Goal: Task Accomplishment & Management: Use online tool/utility

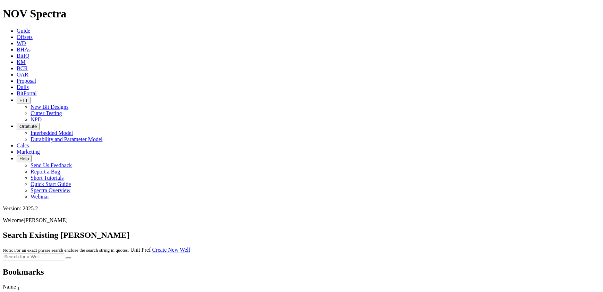
click at [17, 34] on icon at bounding box center [17, 37] width 0 height 6
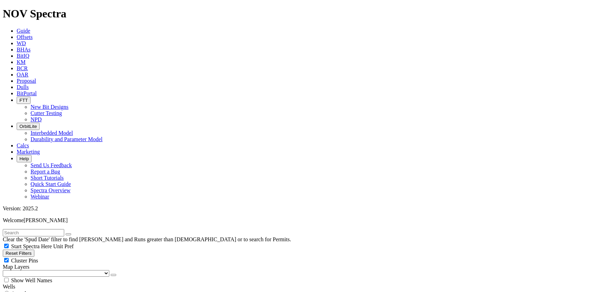
click at [42, 229] on input "text" at bounding box center [33, 232] width 61 height 7
type input "magnetar"
click at [73, 233] on button "submit" at bounding box center [76, 234] width 6 height 2
radio input "true"
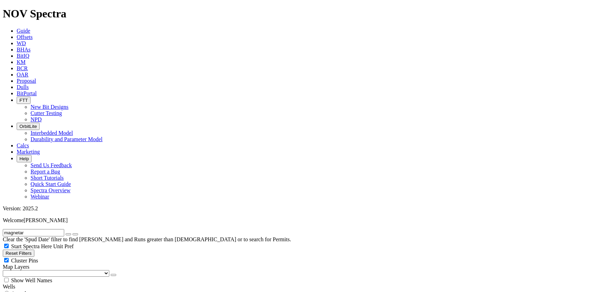
radio input "false"
type input "5"
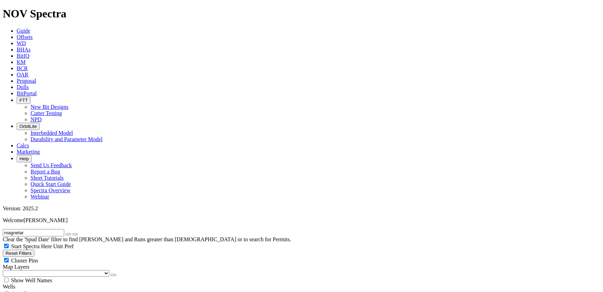
drag, startPoint x: 82, startPoint y: 30, endPoint x: 83, endPoint y: 45, distance: 15.3
click at [68, 234] on icon "button" at bounding box center [68, 234] width 0 height 0
type input "[DATE]"
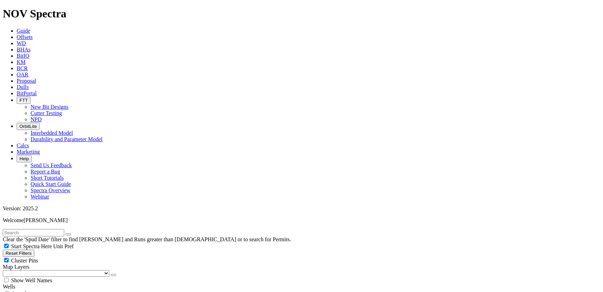
scroll to position [252, 0]
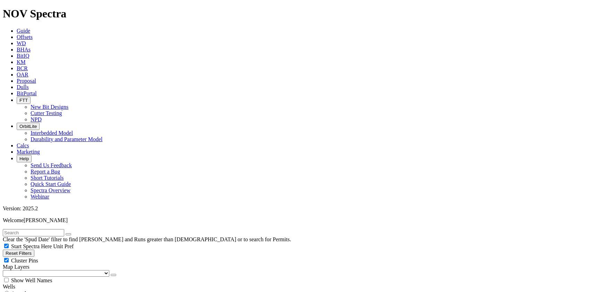
type input "6000"
checkbox input "false"
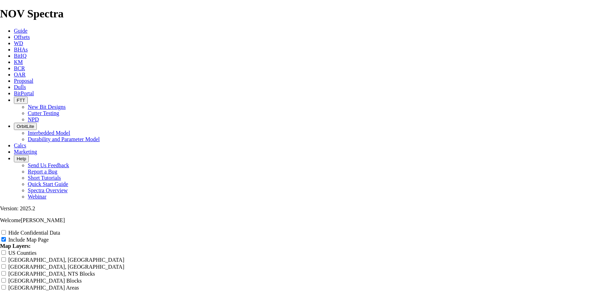
scroll to position [1136, 0]
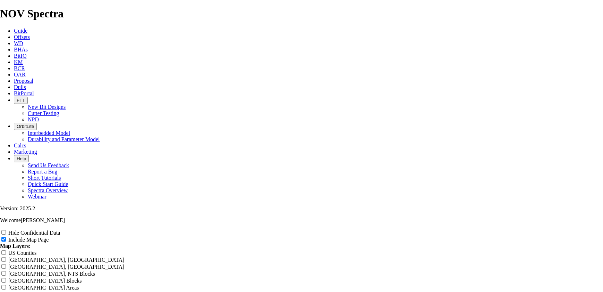
radio input "true"
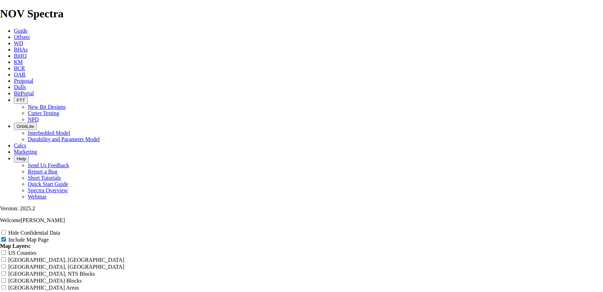
click at [513, 231] on div "Hide Confidential Data Include Map Page Map Layers: [GEOGRAPHIC_DATA] Counties …" at bounding box center [301, 290] width 603 height 123
